Goal: Transaction & Acquisition: Book appointment/travel/reservation

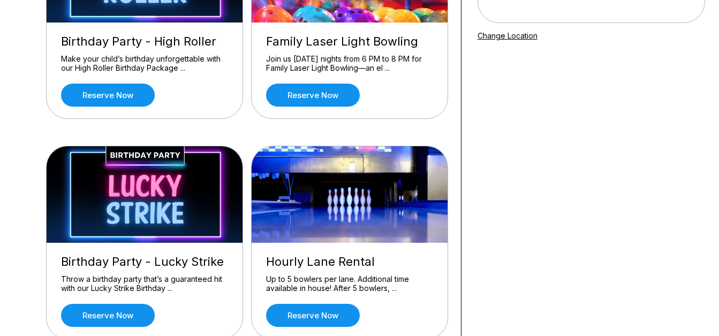
scroll to position [214, 0]
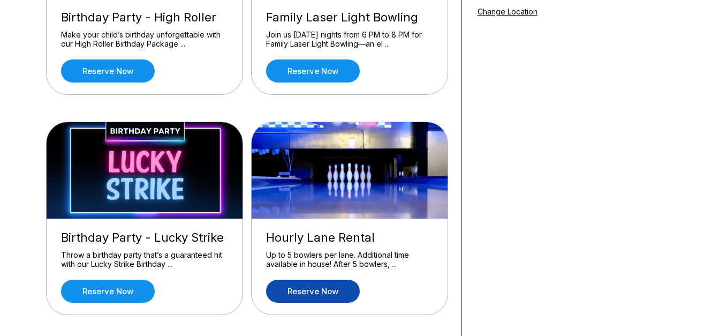
click at [311, 293] on link "Reserve now" at bounding box center [313, 291] width 94 height 23
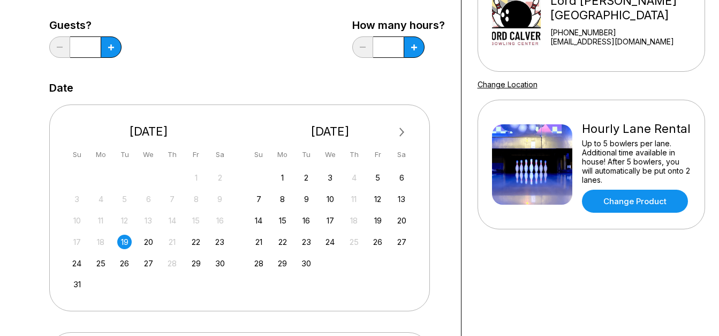
scroll to position [161, 0]
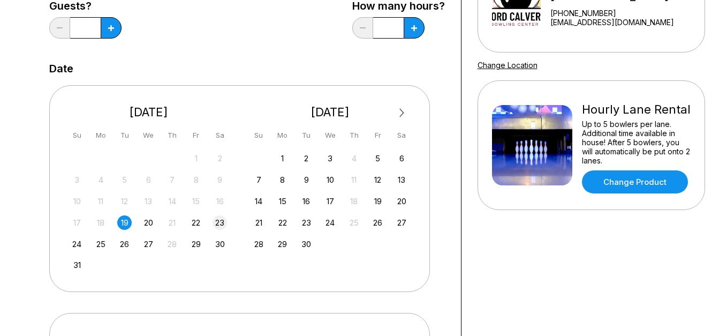
click at [221, 221] on div "23" at bounding box center [220, 222] width 14 height 14
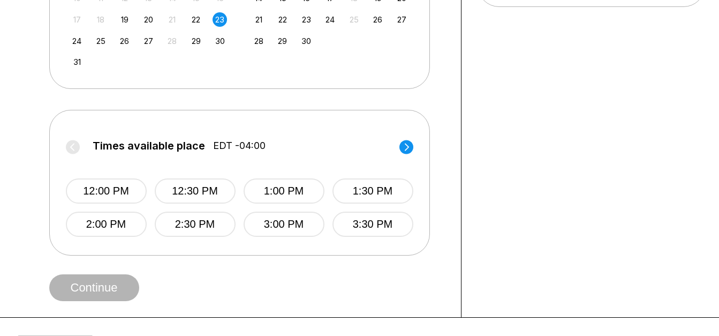
scroll to position [375, 0]
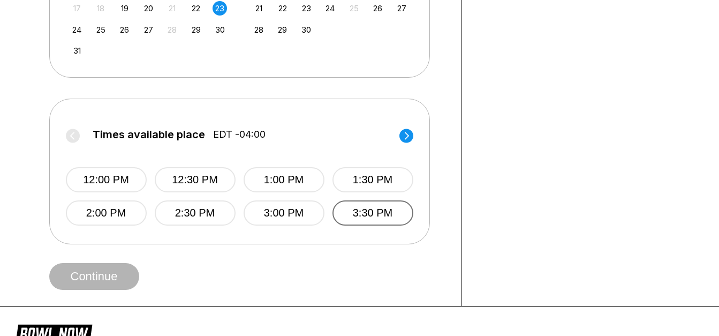
click at [377, 209] on button "3:30 PM" at bounding box center [373, 212] width 81 height 25
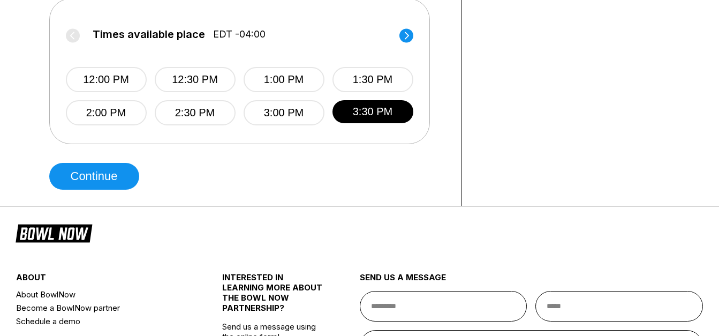
scroll to position [482, 0]
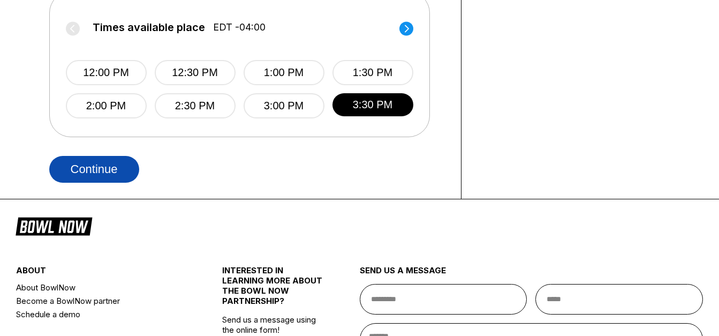
click at [103, 172] on button "Continue" at bounding box center [94, 169] width 90 height 27
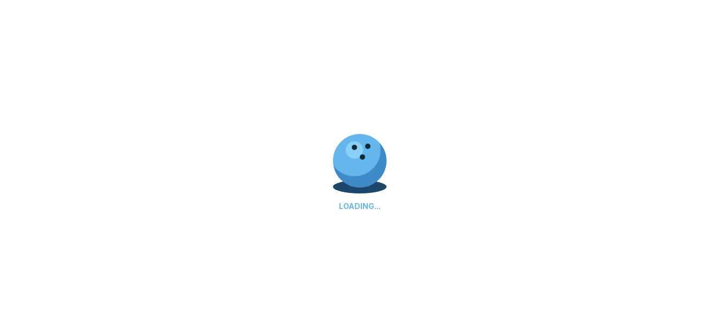
select select "**"
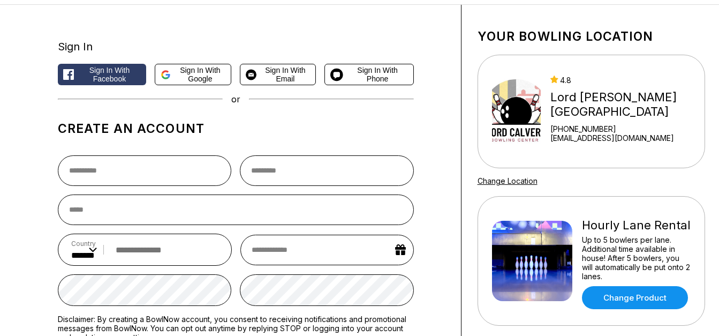
scroll to position [0, 0]
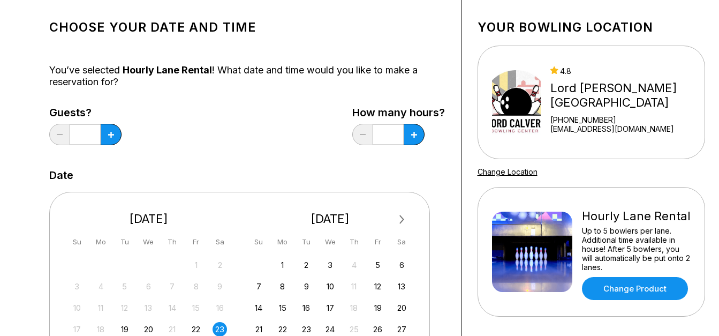
scroll to position [54, 0]
click at [112, 134] on icon at bounding box center [111, 135] width 6 height 6
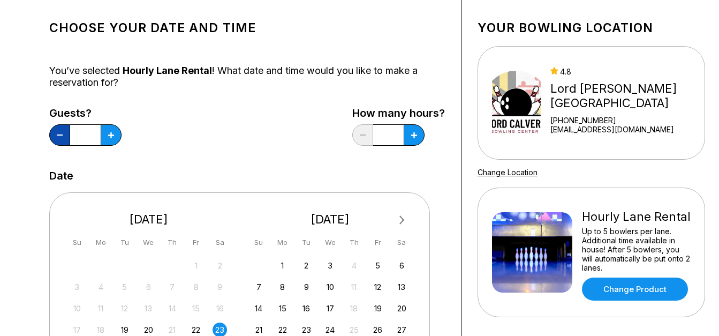
click at [54, 136] on button at bounding box center [59, 134] width 21 height 21
type input "*"
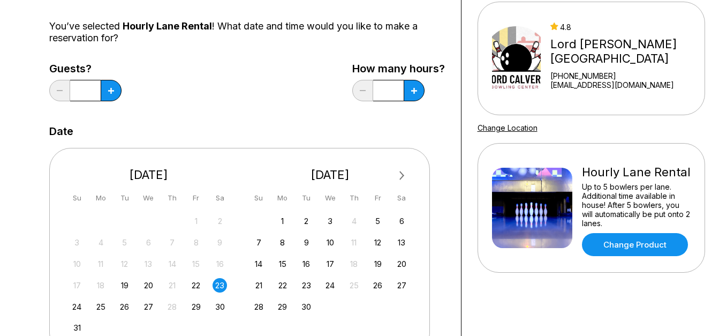
scroll to position [0, 0]
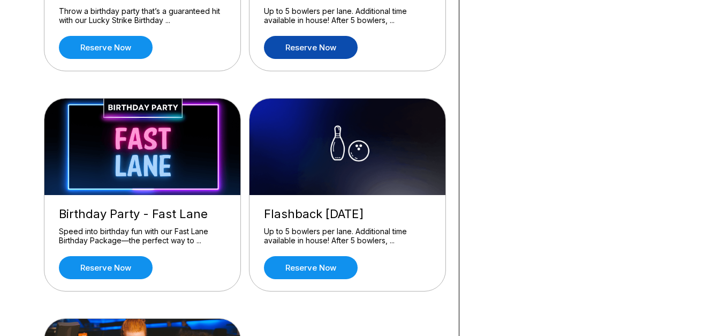
scroll to position [458, 0]
